Goal: Navigation & Orientation: Find specific page/section

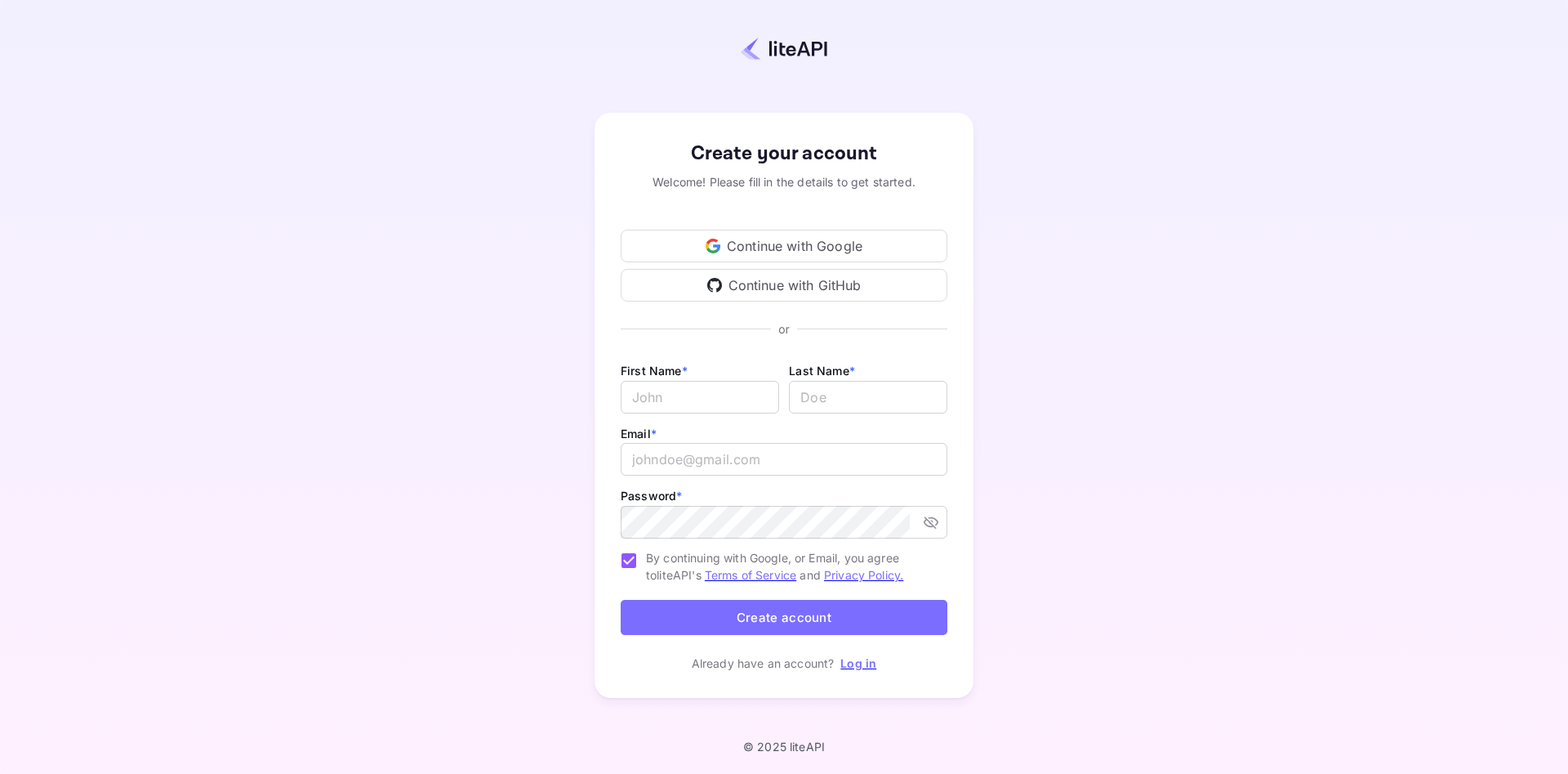
click at [704, 254] on div "Continue with Google" at bounding box center [784, 246] width 327 height 32
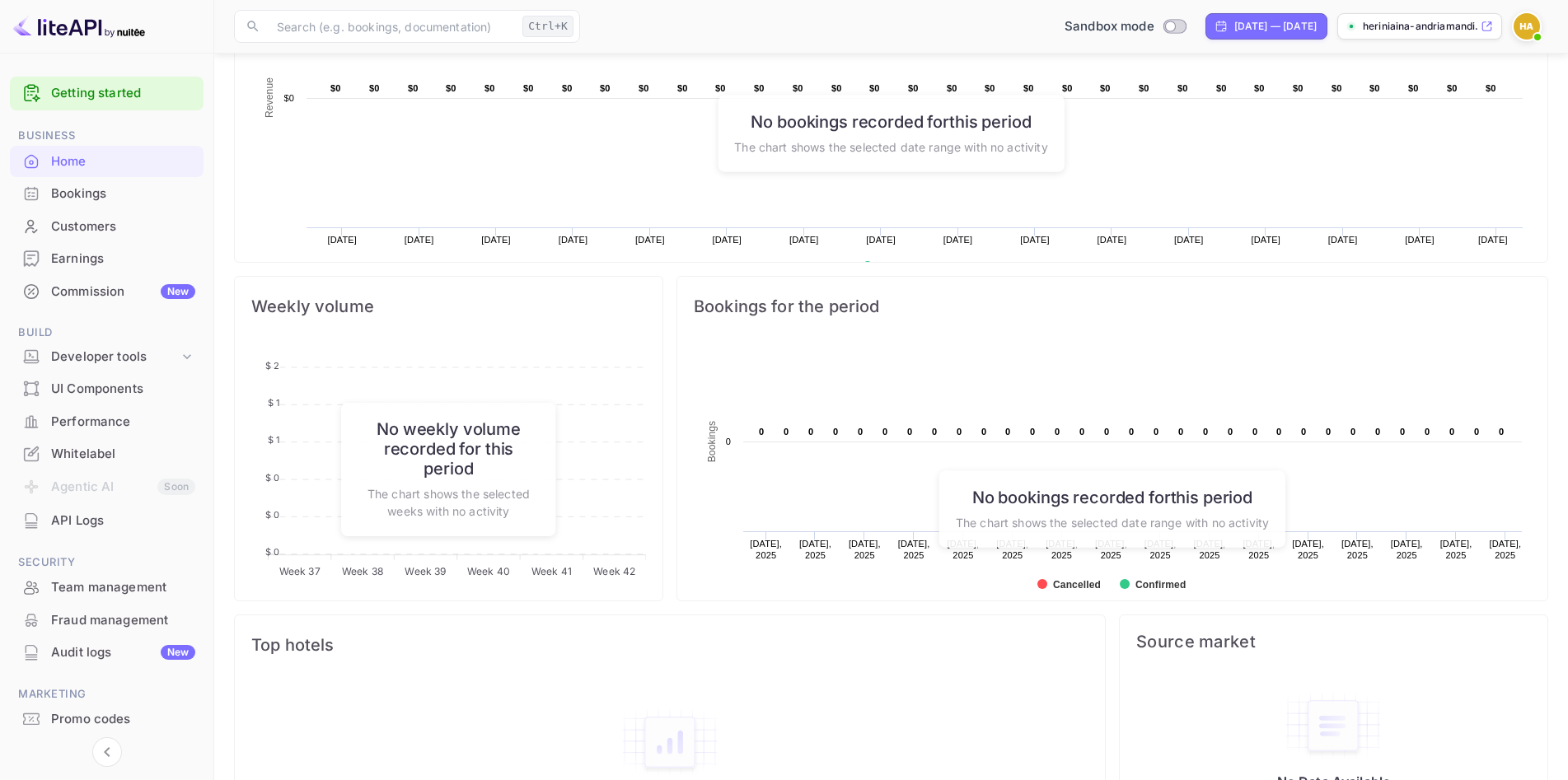
scroll to position [658, 0]
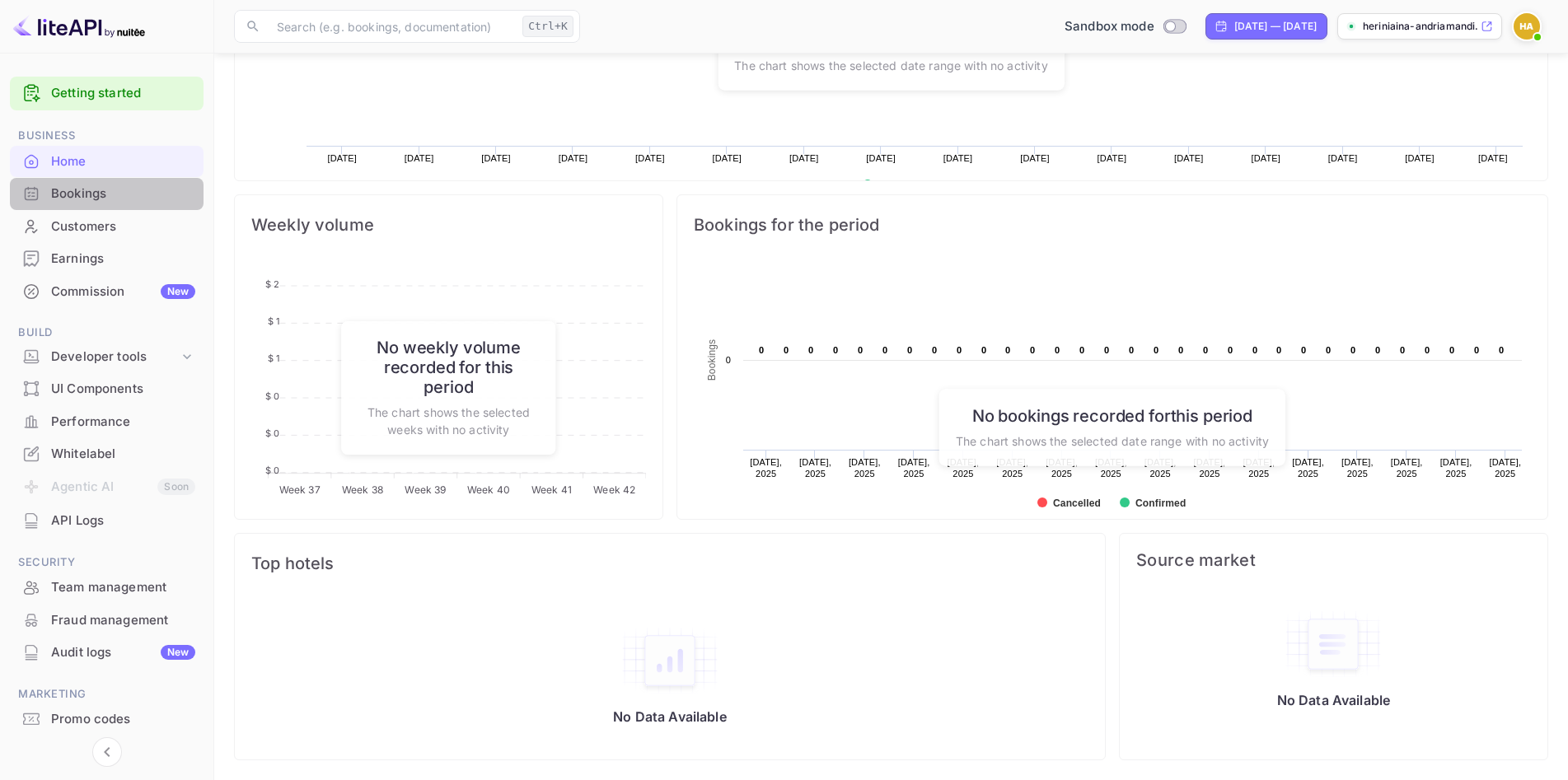
click at [119, 185] on div "Bookings" at bounding box center [123, 194] width 144 height 19
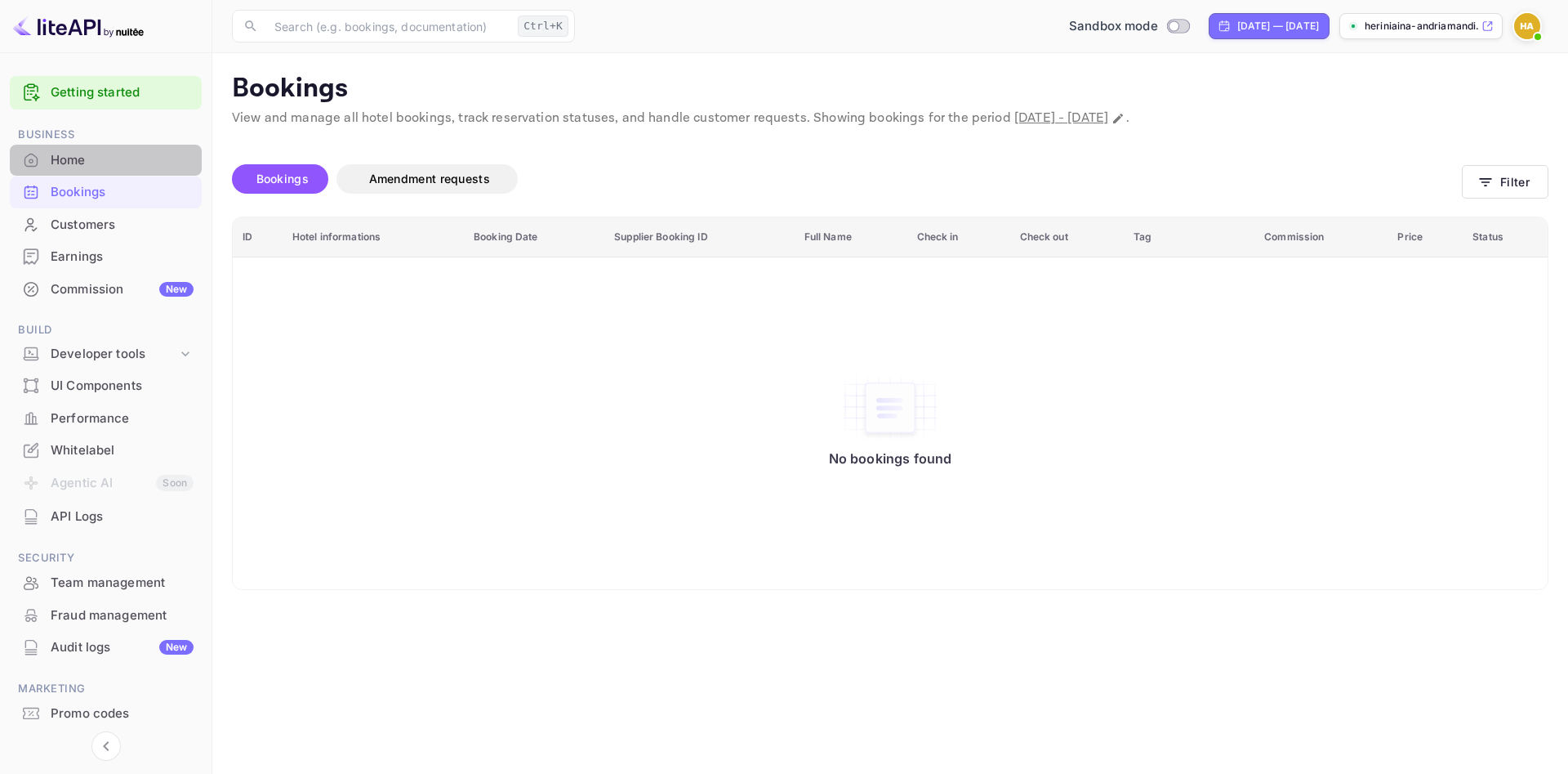
click at [126, 167] on div "Home" at bounding box center [122, 161] width 143 height 19
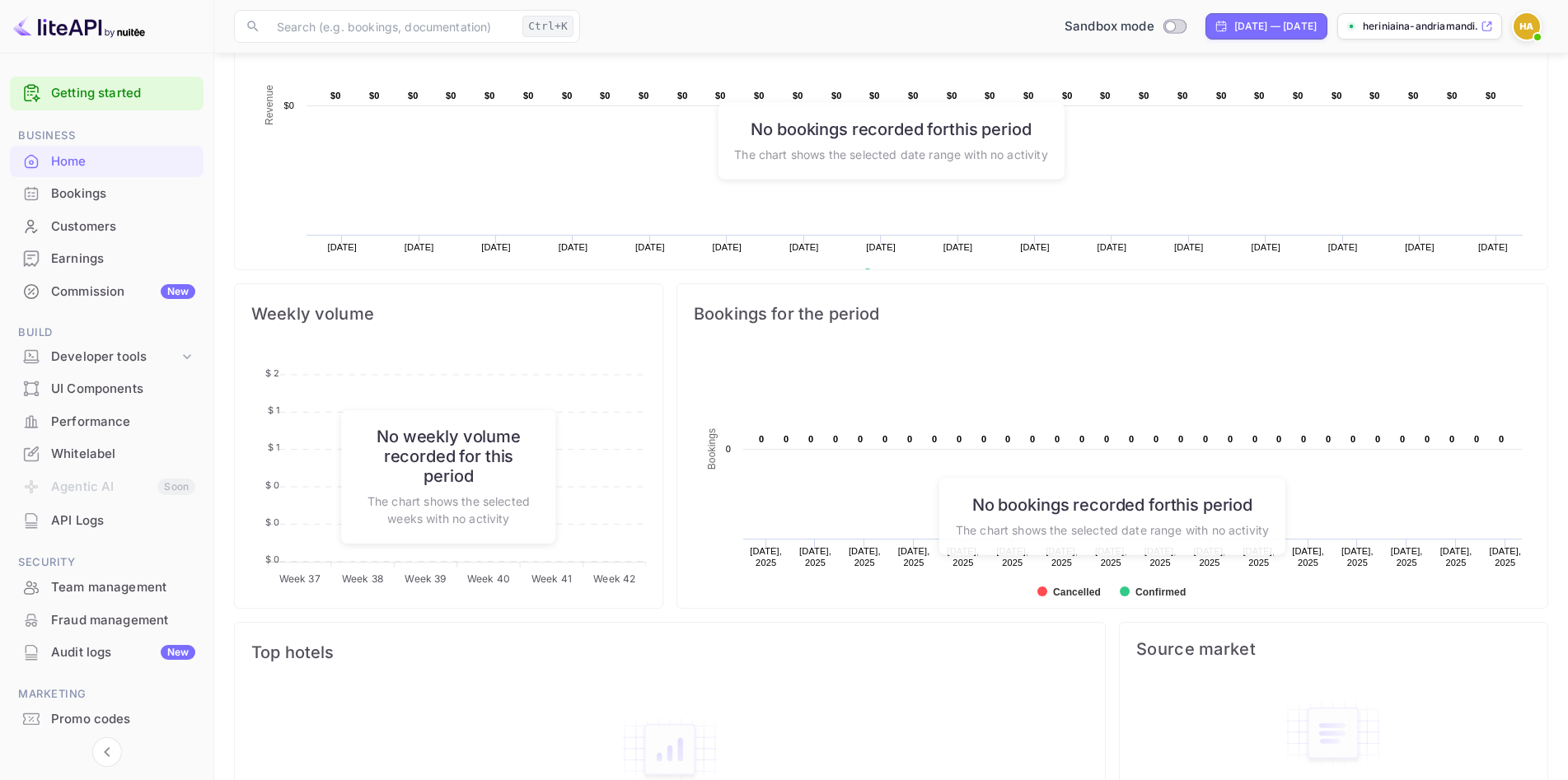
scroll to position [658, 0]
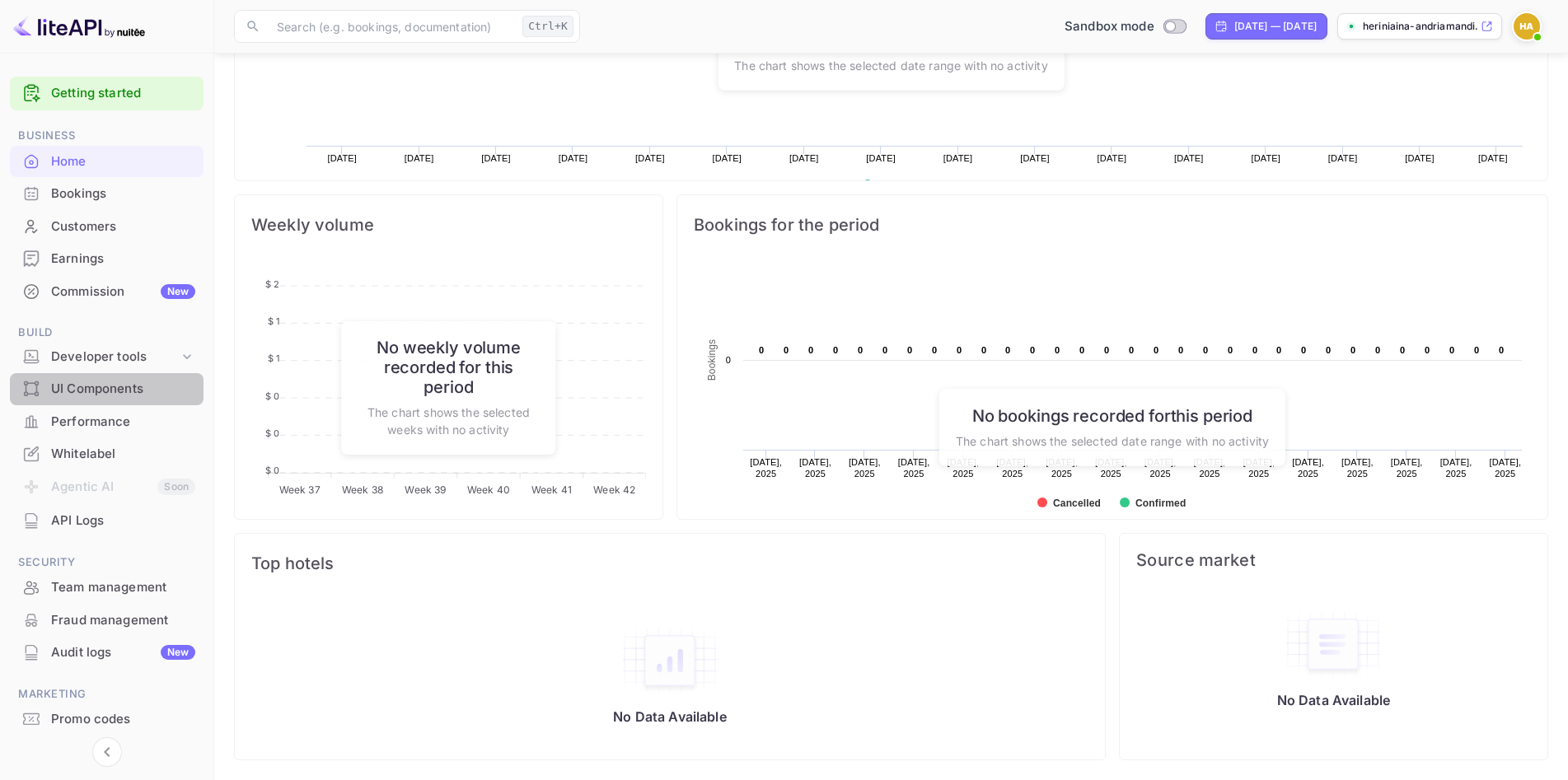
click at [116, 378] on div "UI Components" at bounding box center [107, 388] width 194 height 32
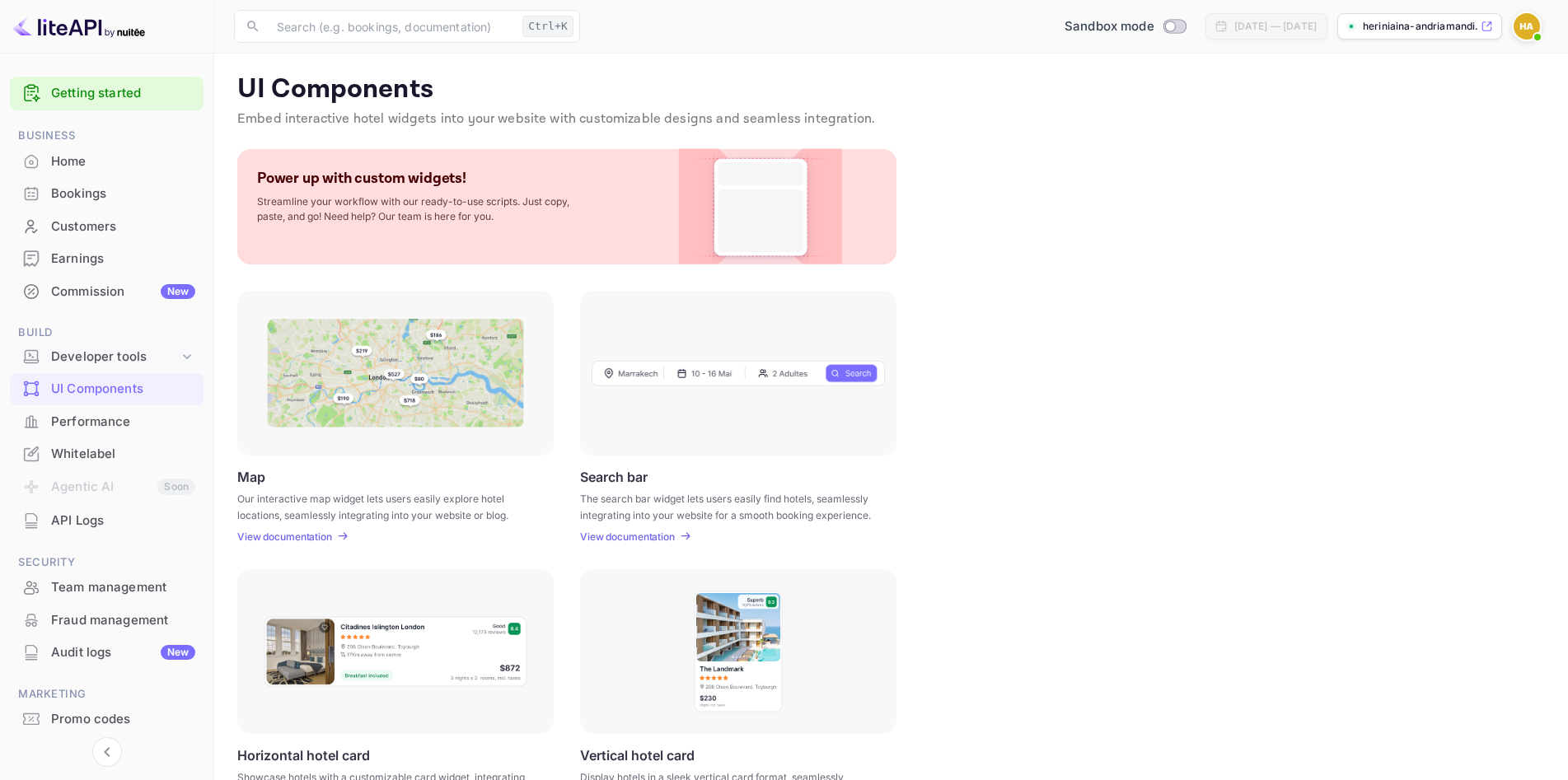
click at [131, 362] on div "Developer tools" at bounding box center [114, 357] width 128 height 19
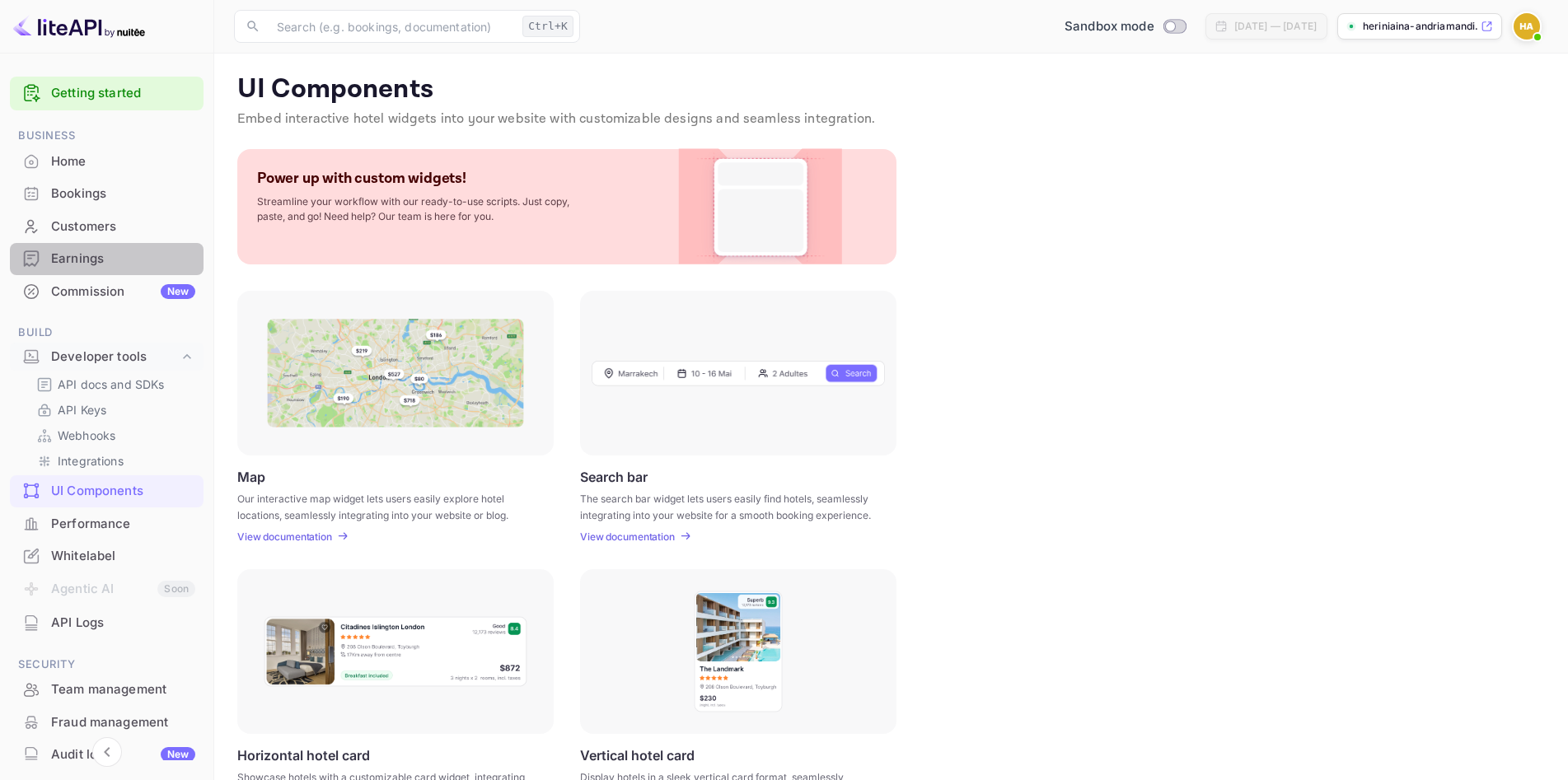
click at [116, 243] on div "Earnings" at bounding box center [107, 258] width 194 height 32
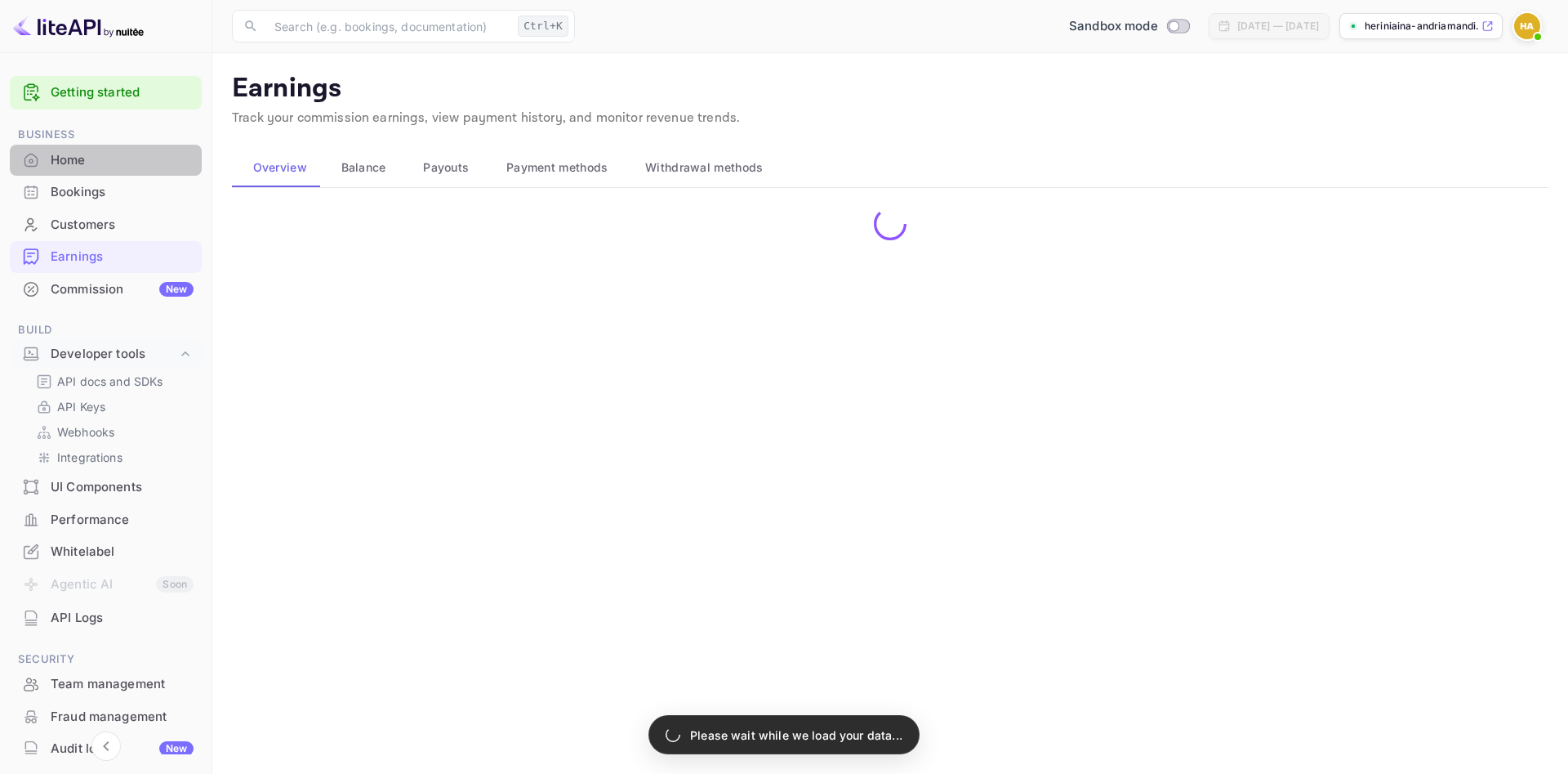
click at [111, 174] on div "Home" at bounding box center [106, 160] width 192 height 31
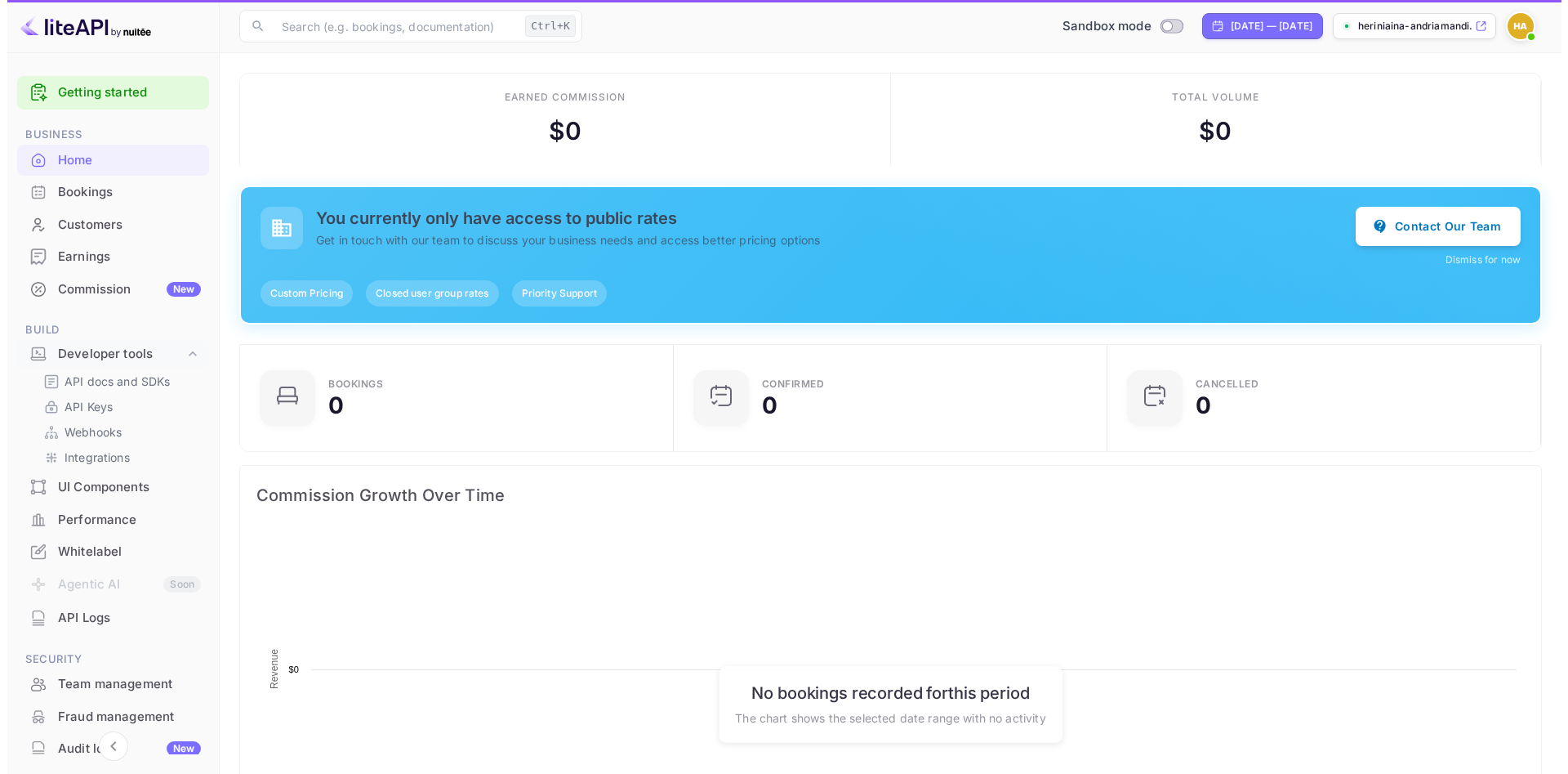
scroll to position [14, 14]
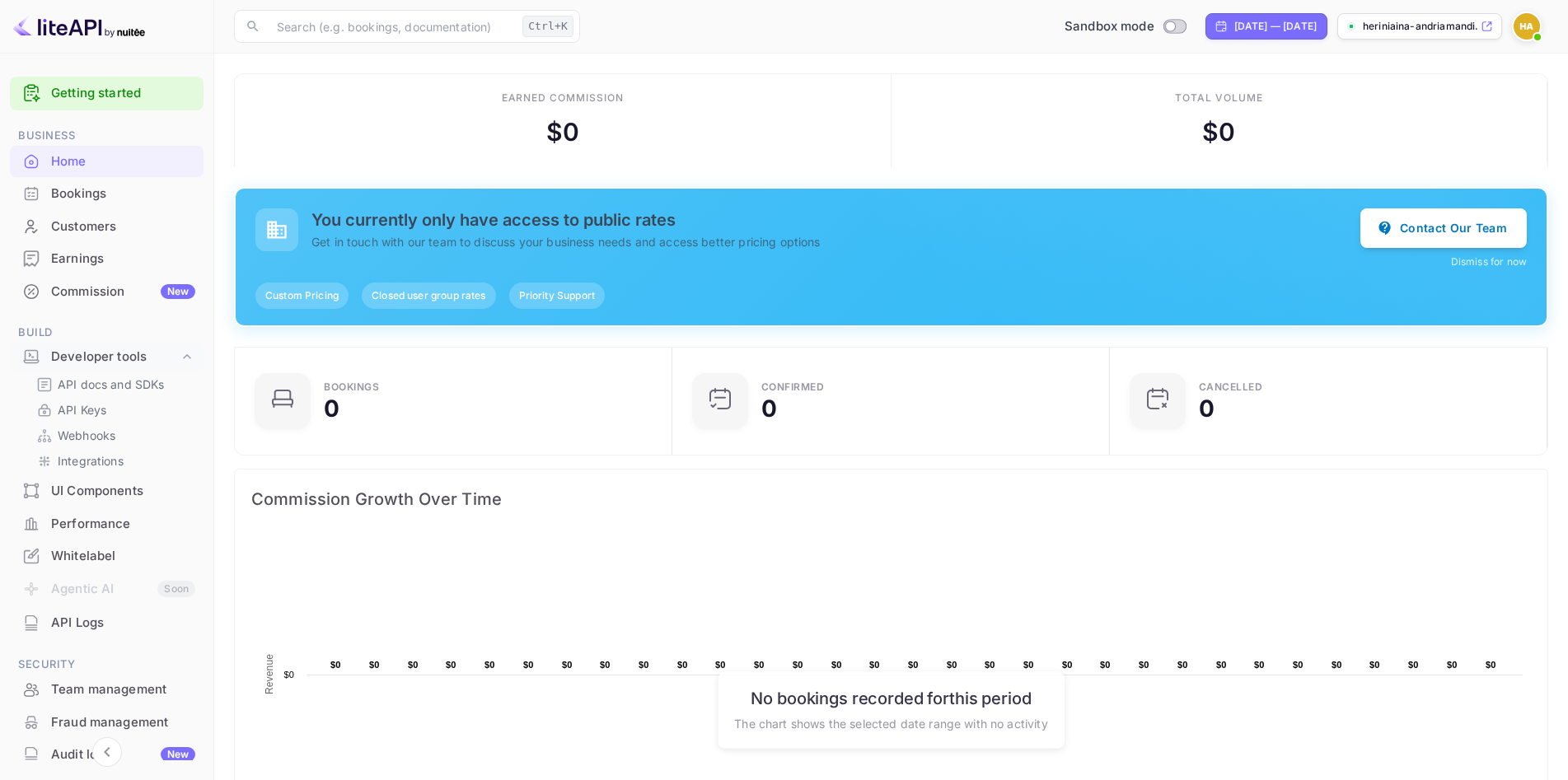
click at [160, 99] on link "Getting started" at bounding box center [123, 93] width 144 height 19
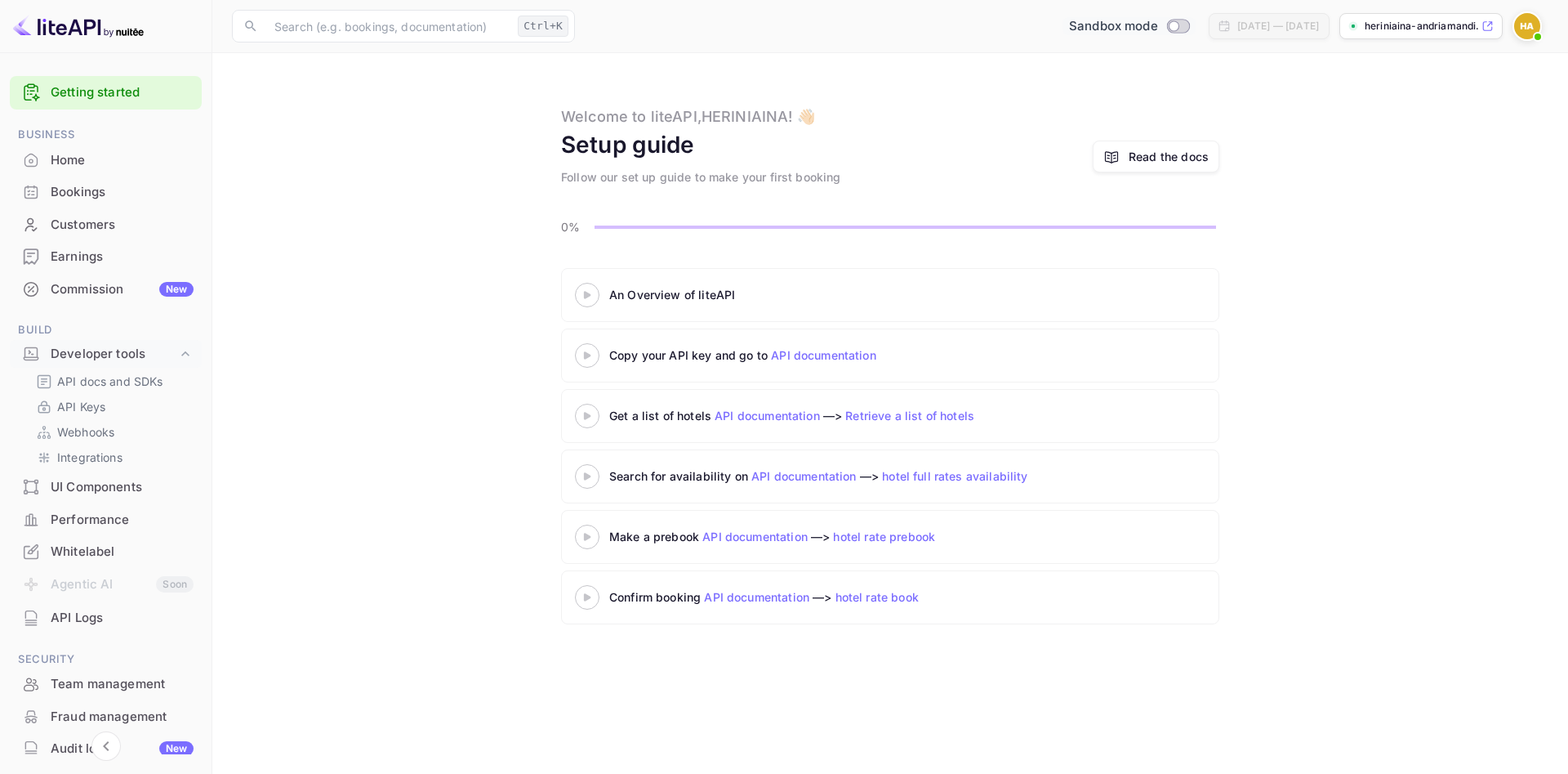
click at [1167, 32] on span "Switch to Production mode" at bounding box center [1178, 26] width 24 height 14
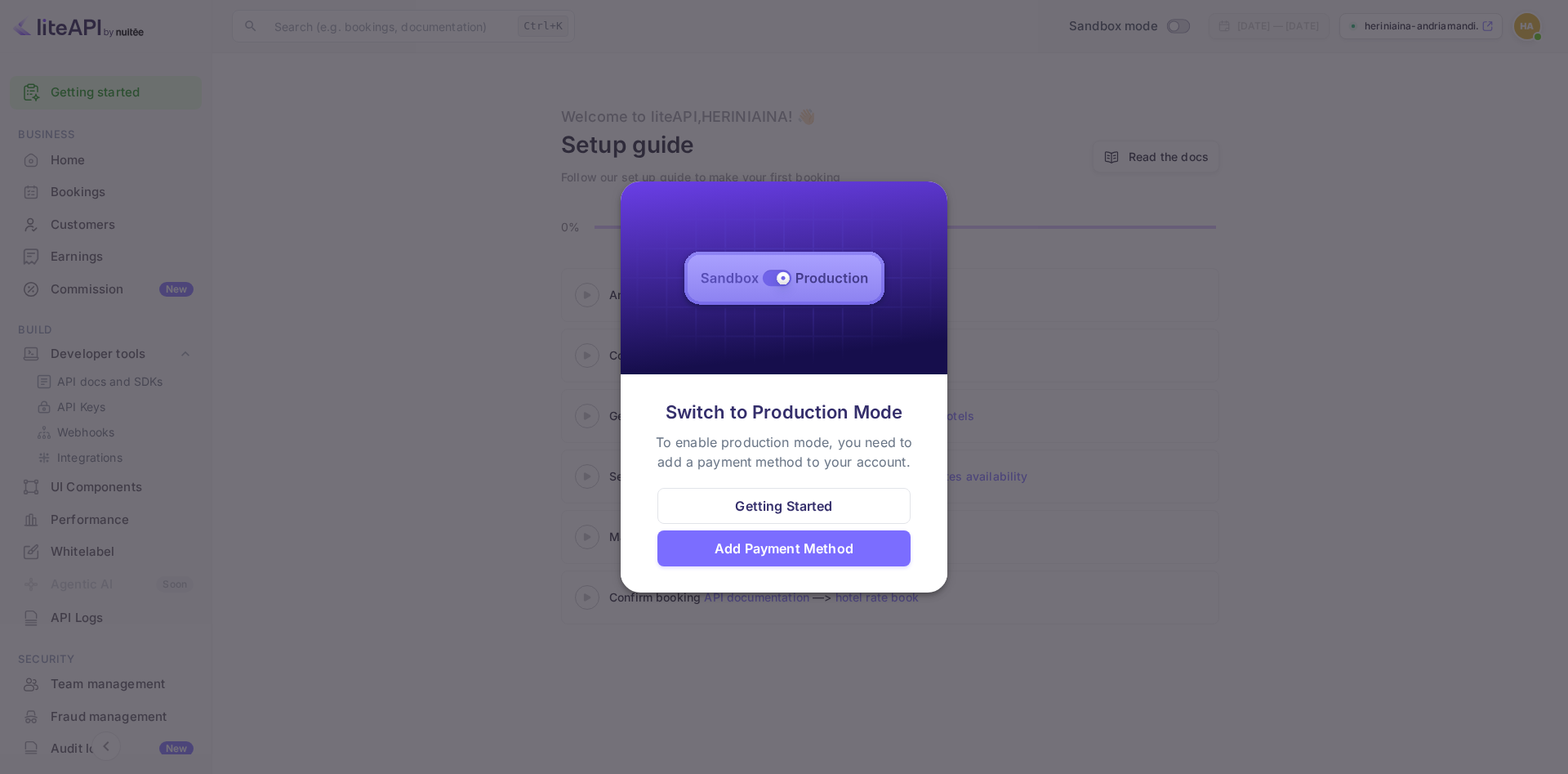
click at [795, 537] on div "Add Payment Method" at bounding box center [784, 549] width 253 height 36
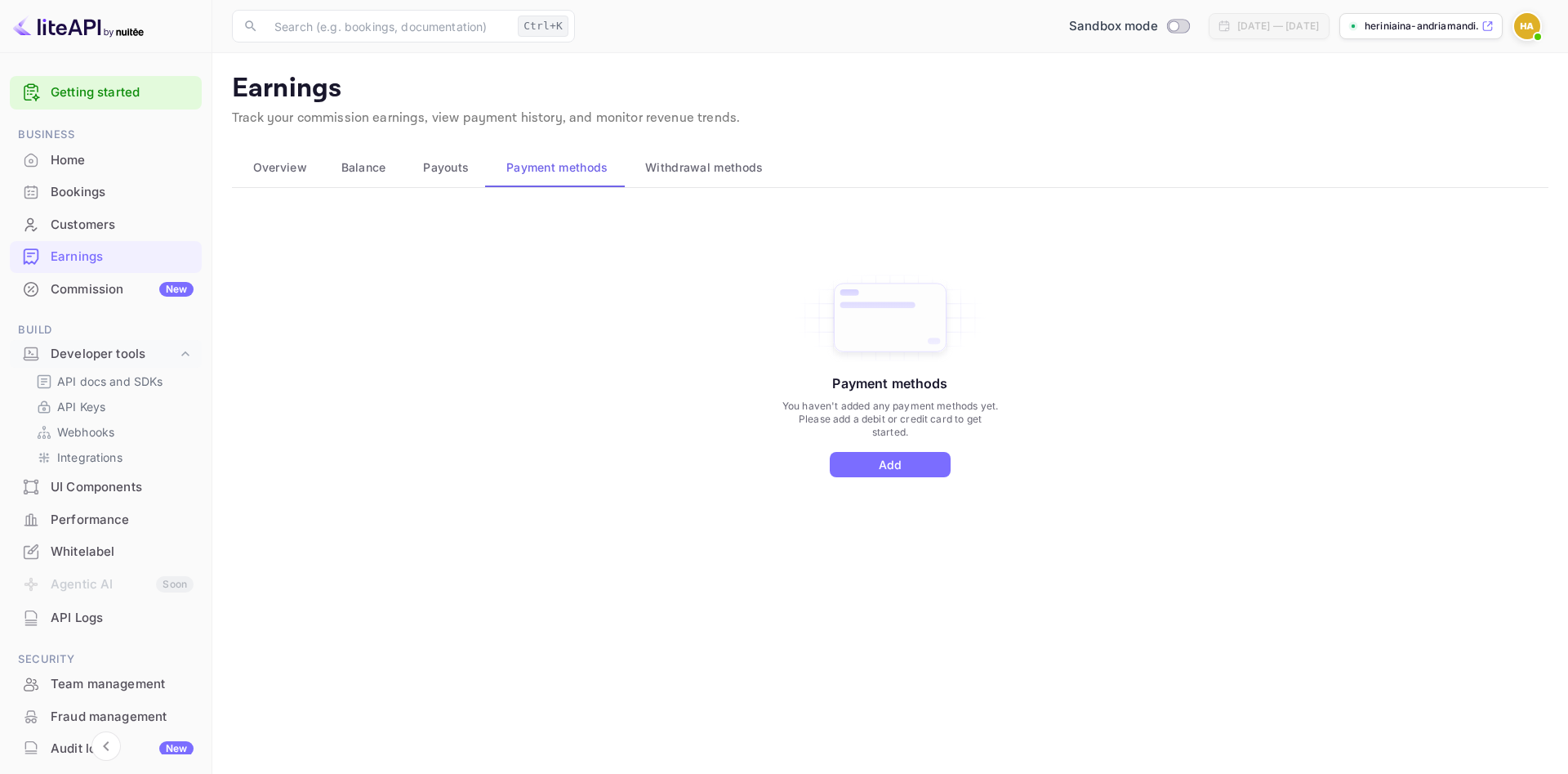
drag, startPoint x: 476, startPoint y: 175, endPoint x: 396, endPoint y: 181, distance: 80.2
click at [475, 175] on button "Payouts" at bounding box center [444, 167] width 83 height 39
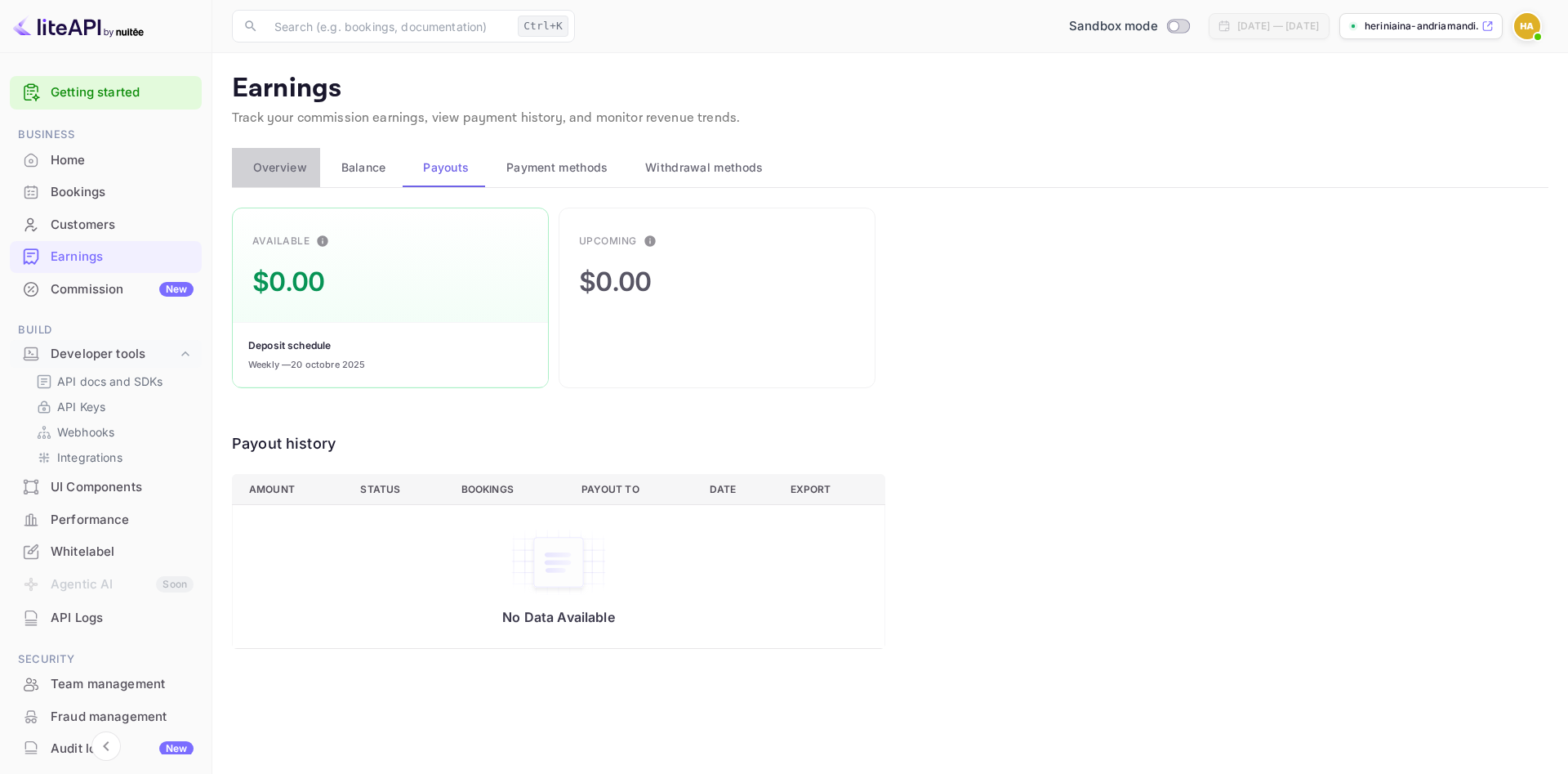
click at [293, 168] on span "Overview" at bounding box center [280, 168] width 54 height 20
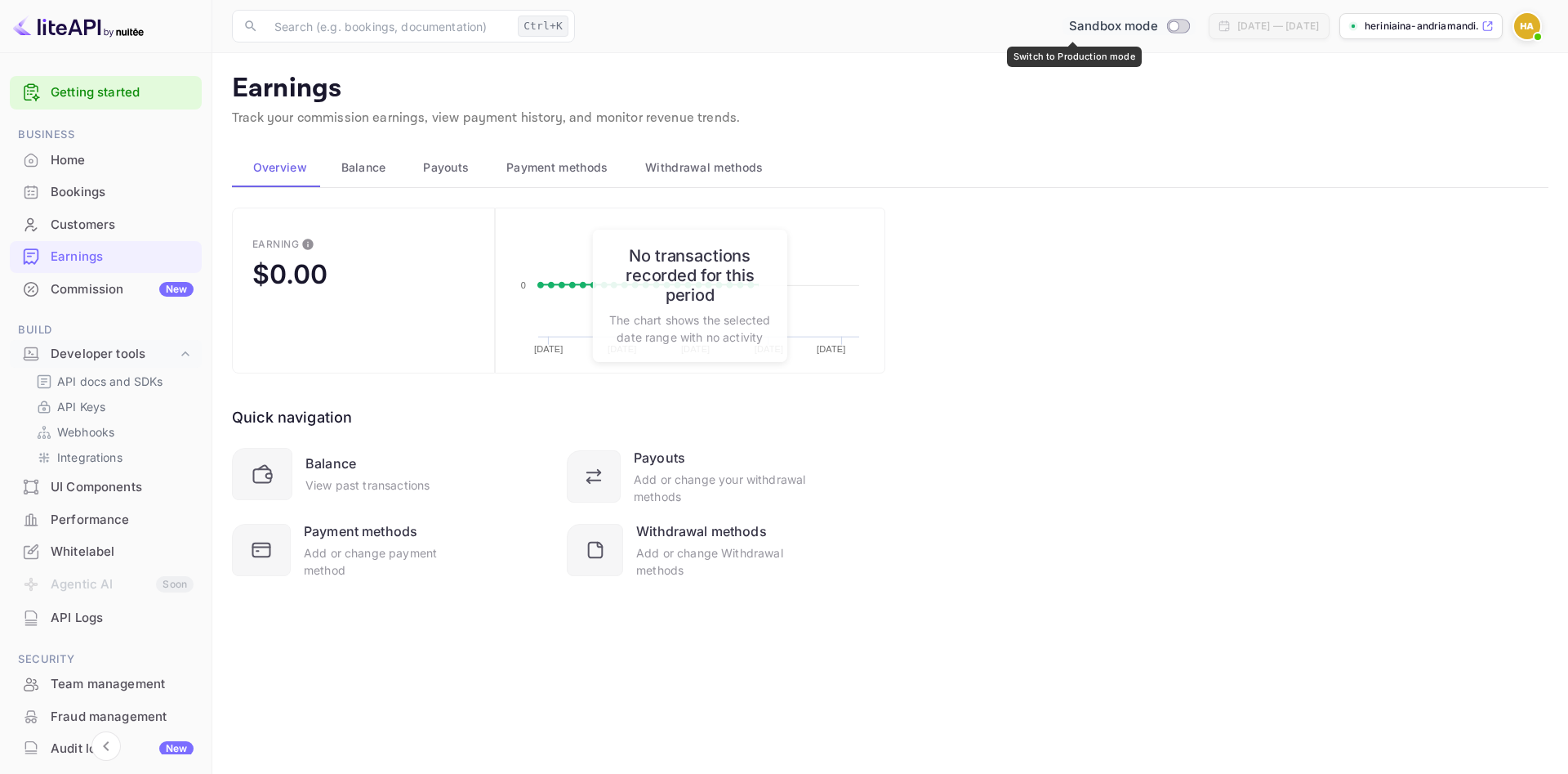
click at [1105, 32] on div "Sandbox mode" at bounding box center [1130, 27] width 133 height 19
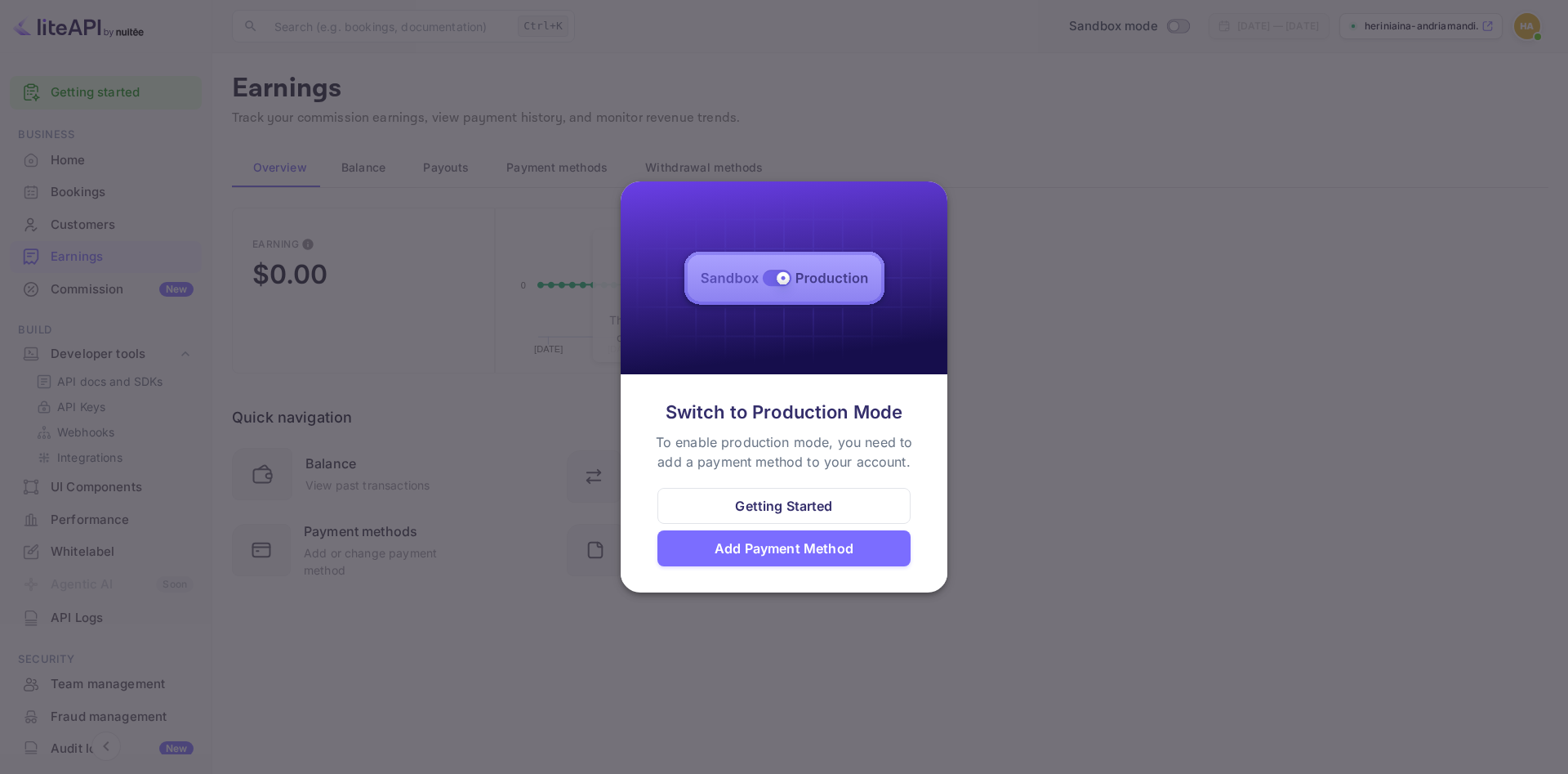
click at [798, 499] on div "Getting Started" at bounding box center [784, 506] width 97 height 20
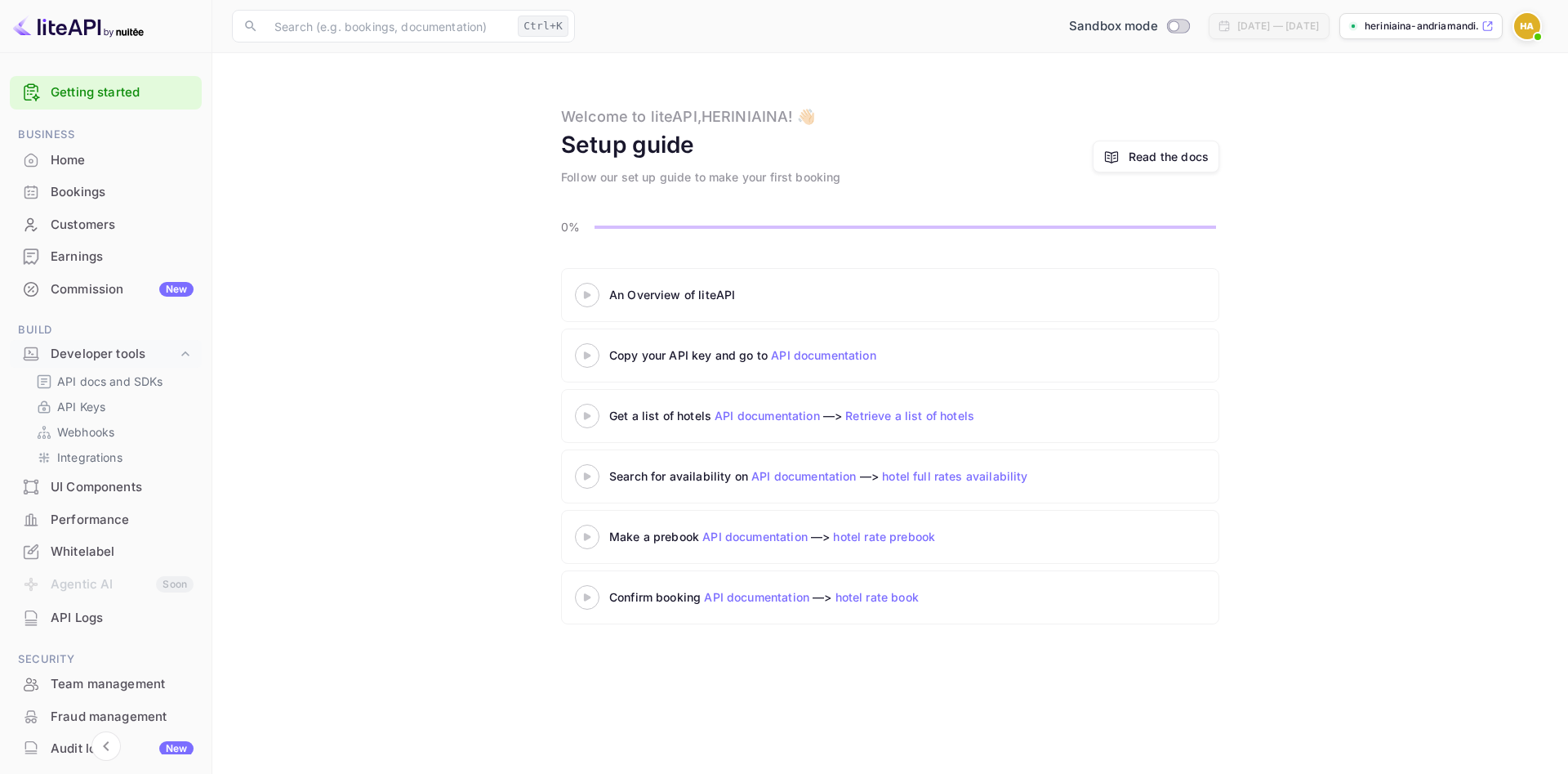
click at [596, 300] on div at bounding box center [588, 294] width 57 height 20
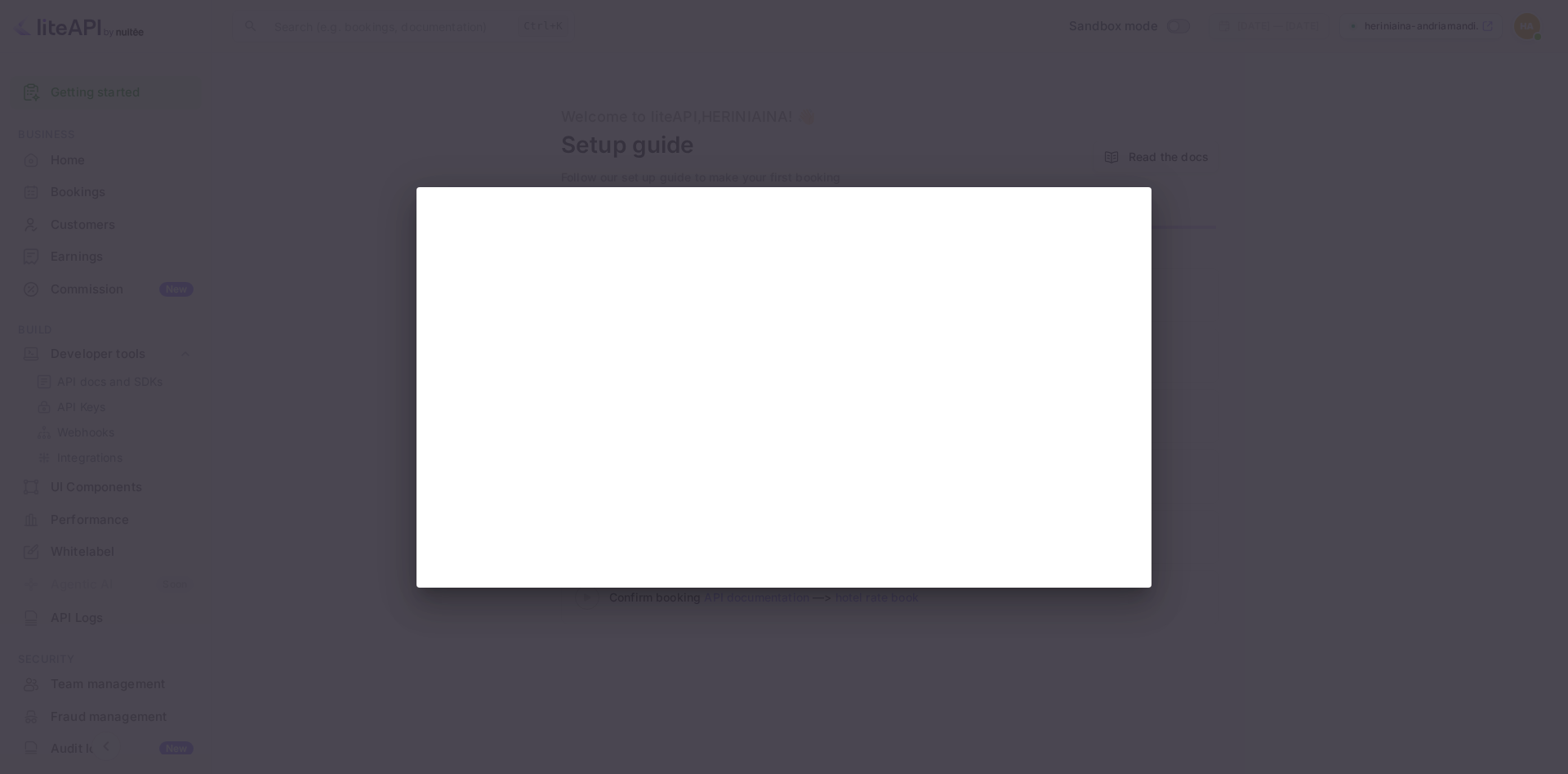
click at [1258, 155] on div at bounding box center [784, 387] width 1568 height 774
